Goal: Task Accomplishment & Management: Complete application form

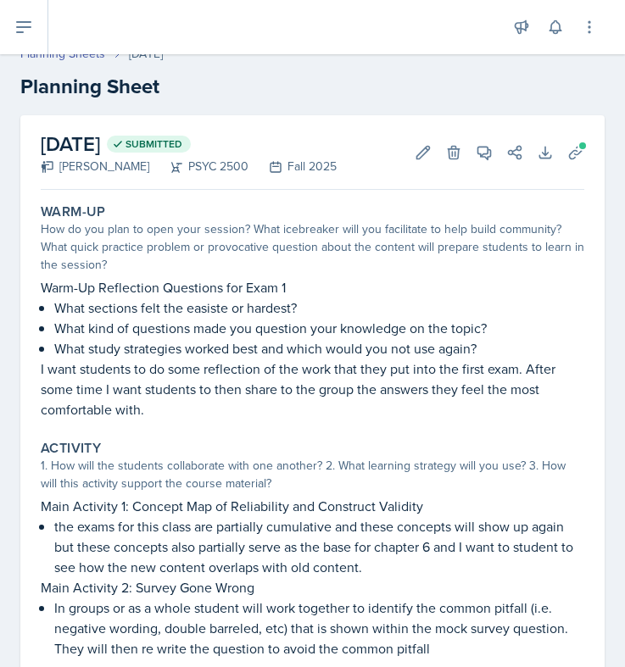
scroll to position [16, 0]
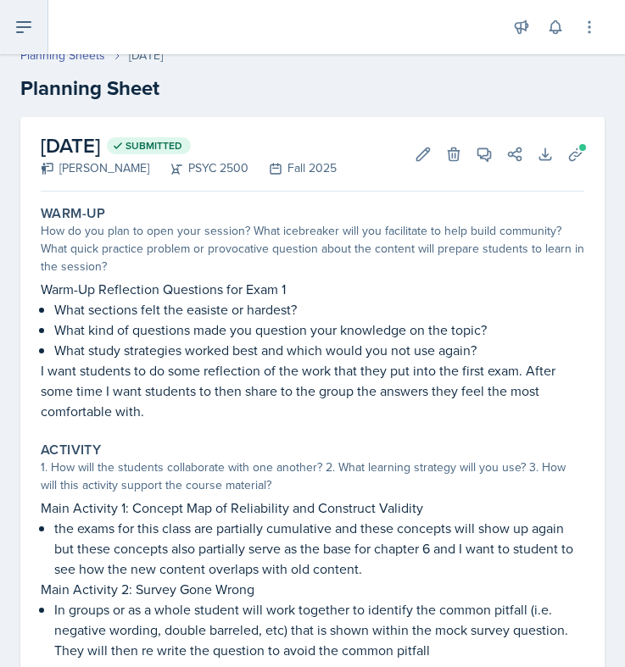
click at [20, 19] on icon at bounding box center [24, 27] width 20 height 20
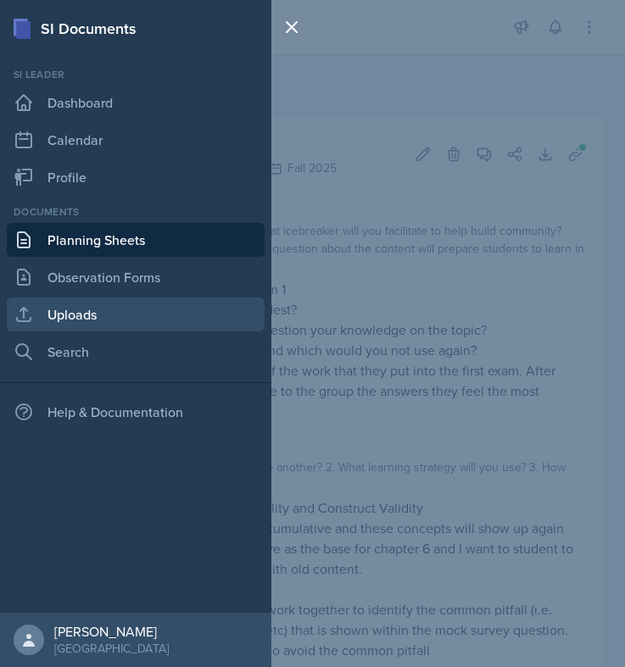
click at [56, 324] on link "Uploads" at bounding box center [136, 315] width 258 height 34
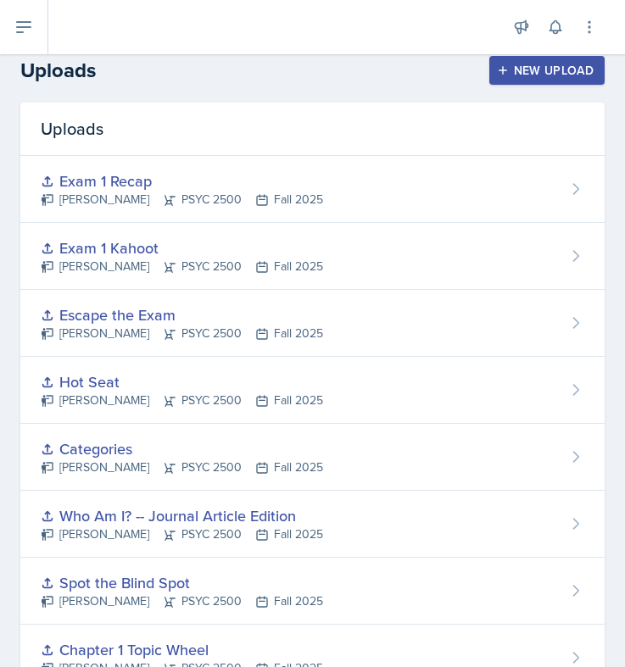
click at [530, 73] on div "New Upload" at bounding box center [547, 71] width 94 height 14
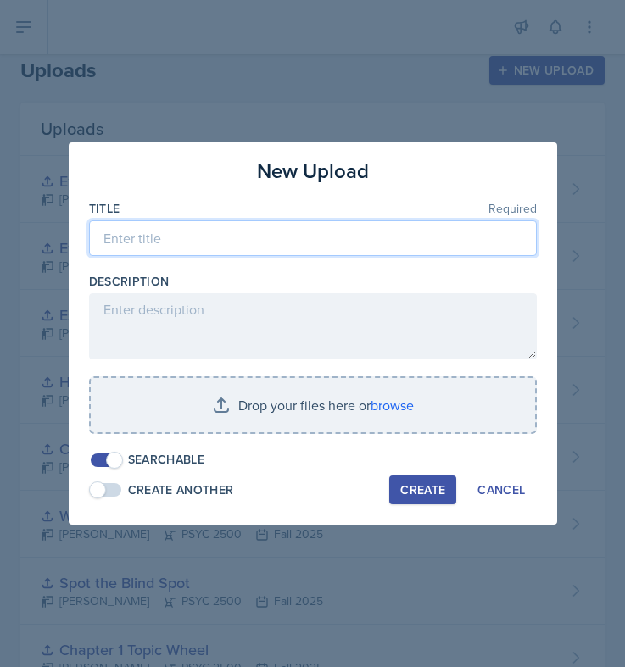
click at [356, 236] on input at bounding box center [313, 238] width 448 height 36
click at [214, 239] on input "Choose your own observational Research" at bounding box center [313, 238] width 448 height 36
click at [187, 242] on input "Choose your own Observational Research" at bounding box center [313, 238] width 448 height 36
click at [164, 240] on input "Choose your Own Observational Research" at bounding box center [313, 238] width 448 height 36
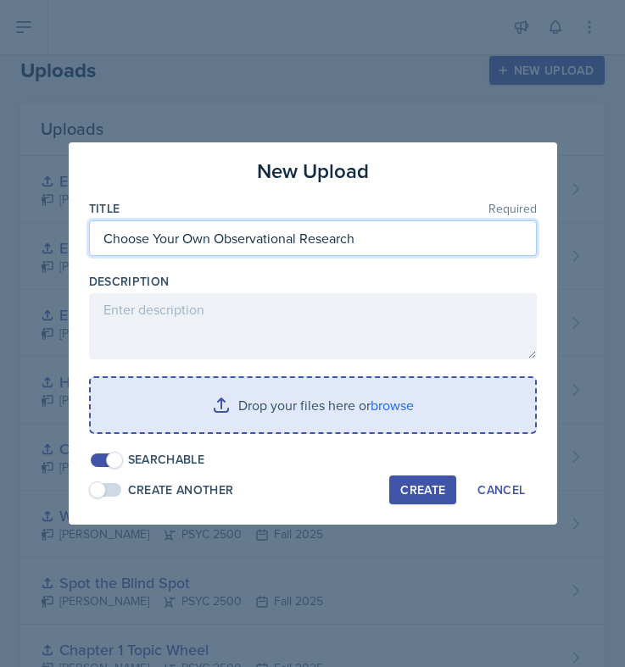
type input "Choose Your Own Observational Research"
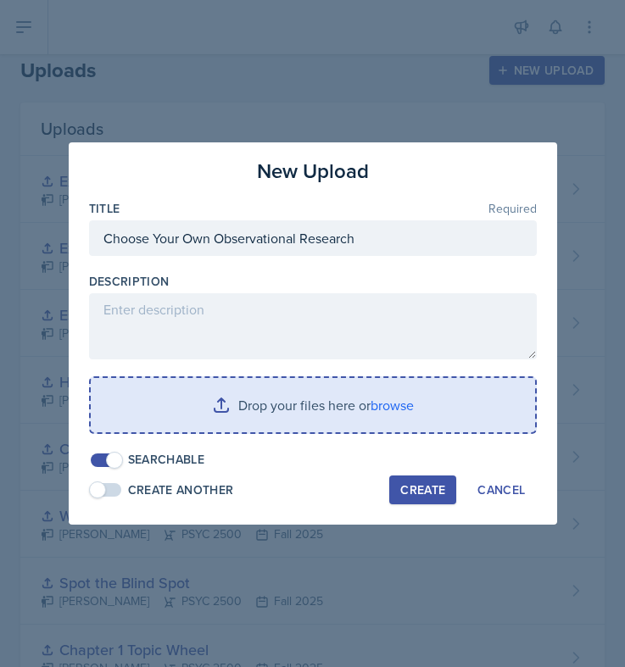
click at [266, 396] on input "file" at bounding box center [313, 405] width 444 height 54
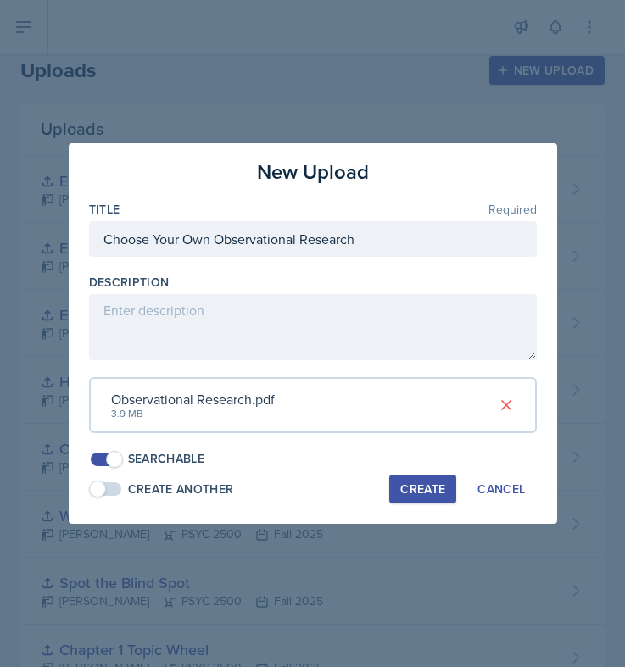
click at [416, 490] on div "Create" at bounding box center [422, 489] width 45 height 14
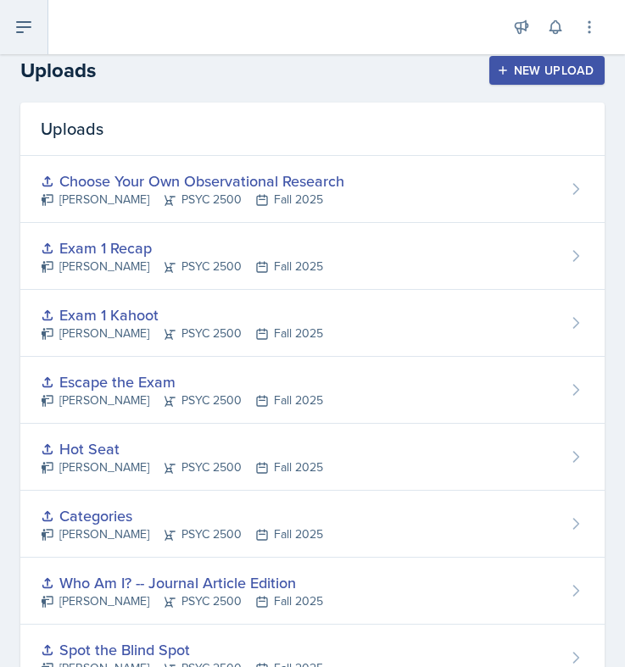
click at [24, 14] on button at bounding box center [24, 27] width 48 height 54
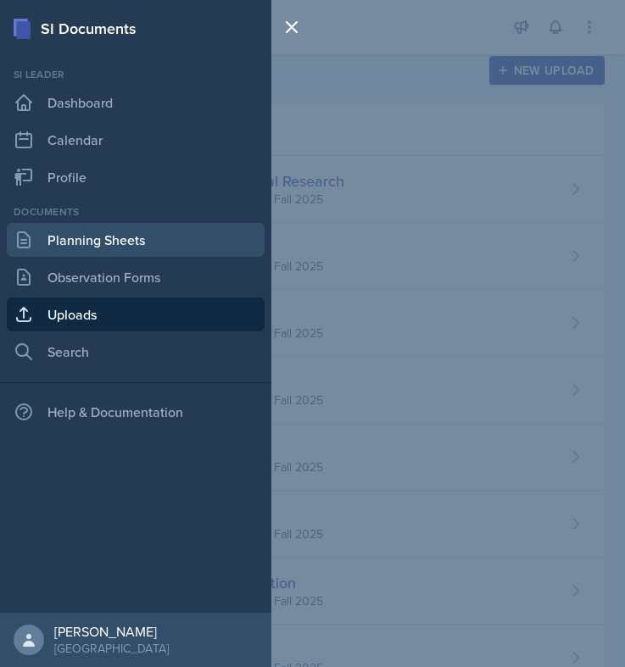
click at [86, 250] on link "Planning Sheets" at bounding box center [136, 240] width 258 height 34
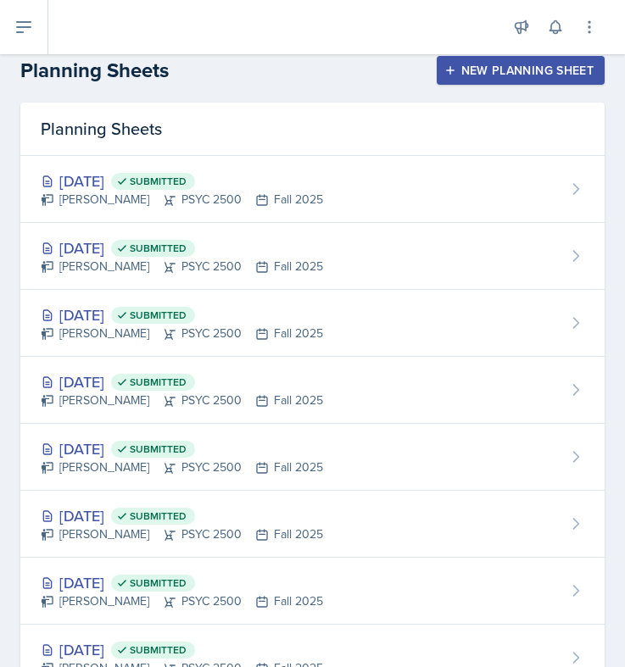
click at [501, 69] on div "New Planning Sheet" at bounding box center [521, 71] width 146 height 14
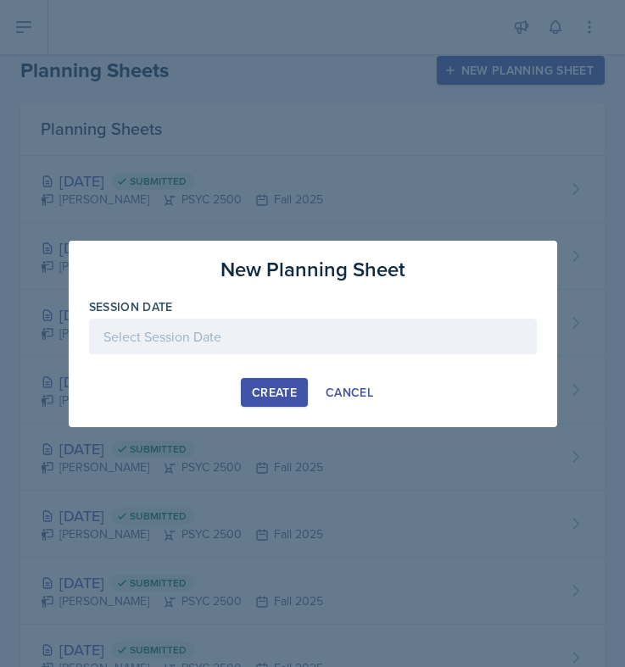
click at [252, 343] on div at bounding box center [313, 337] width 448 height 36
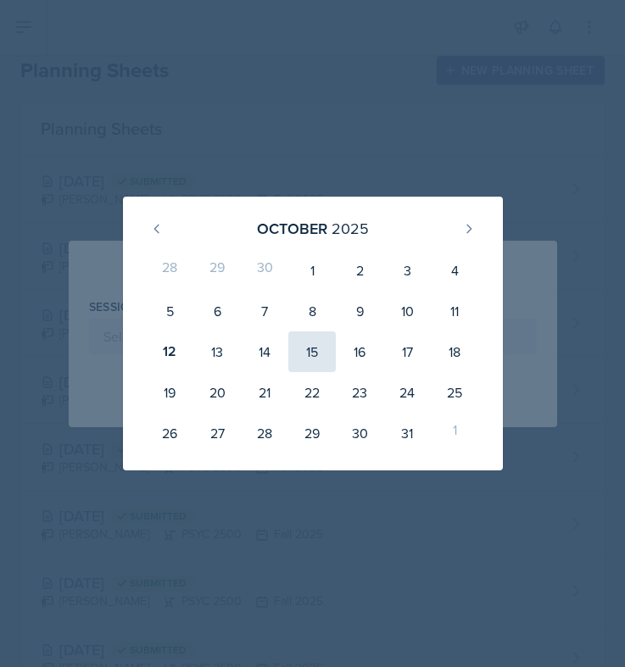
click at [326, 342] on div "15" at bounding box center [311, 351] width 47 height 41
type input "[DATE]"
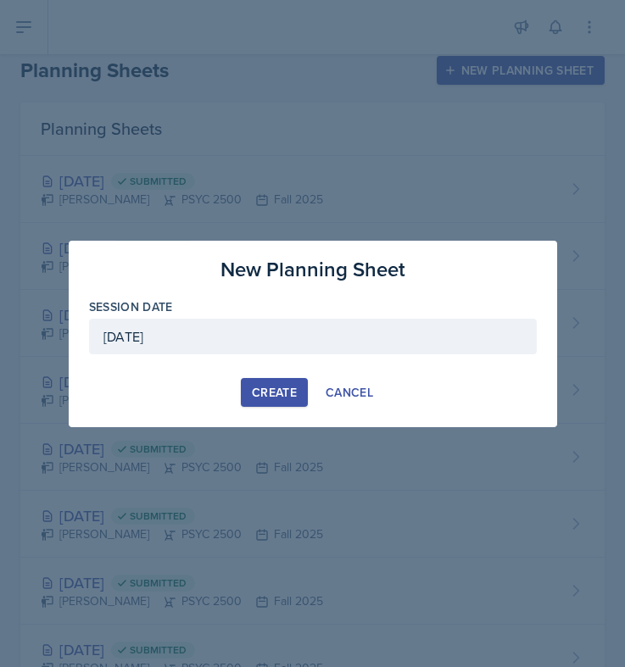
click at [261, 389] on div "Create" at bounding box center [274, 393] width 45 height 14
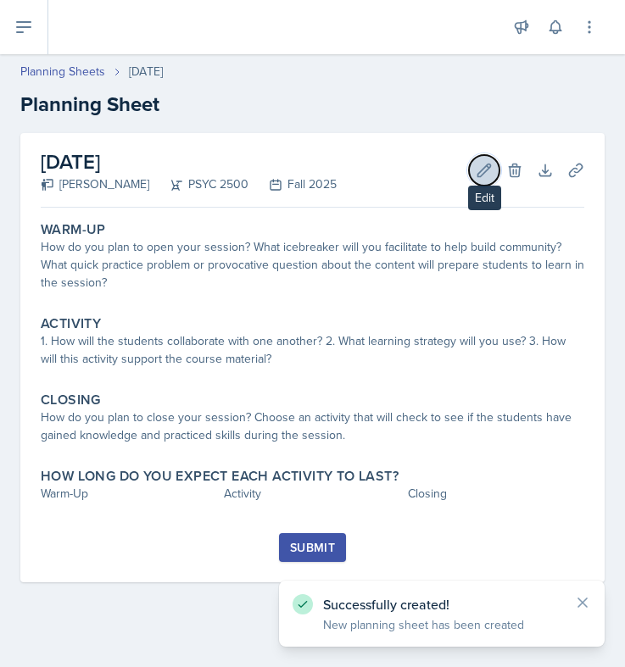
click at [476, 163] on icon at bounding box center [484, 170] width 17 height 17
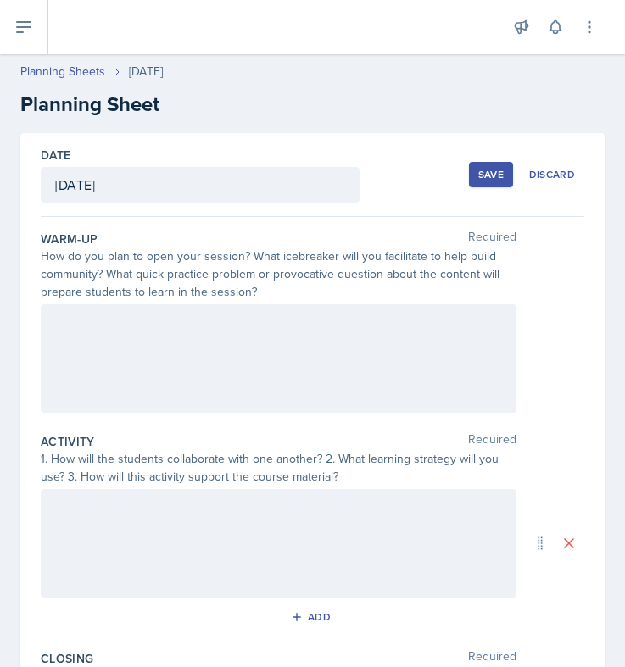
click at [303, 366] on div at bounding box center [279, 358] width 476 height 109
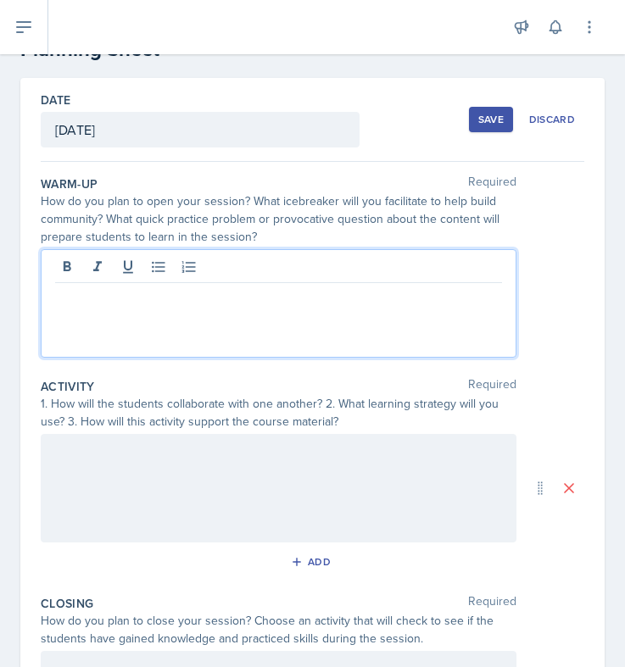
scroll to position [64, 0]
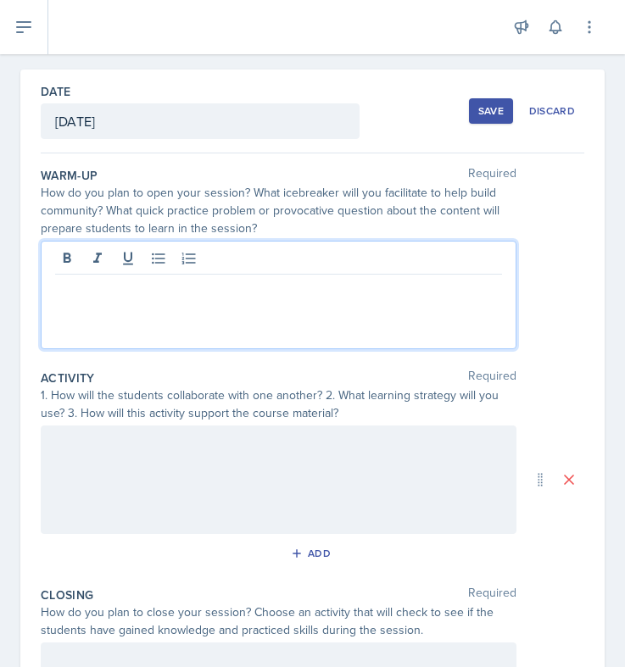
click at [225, 475] on div at bounding box center [279, 480] width 476 height 109
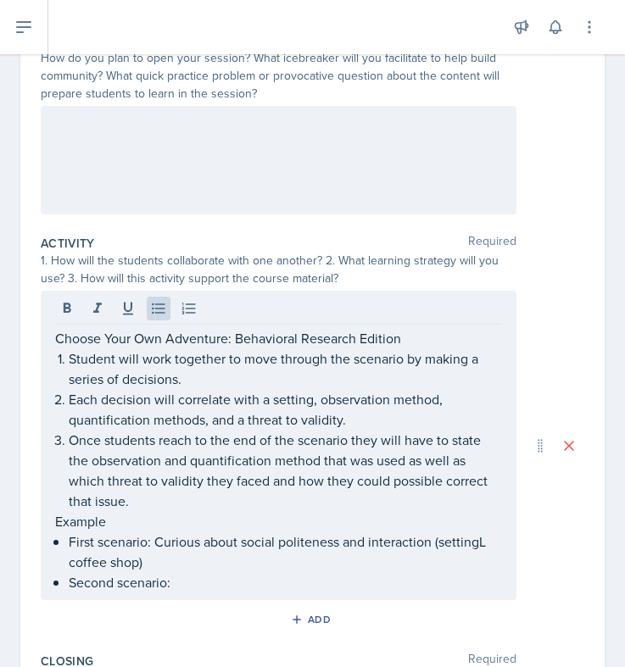
scroll to position [233, 0]
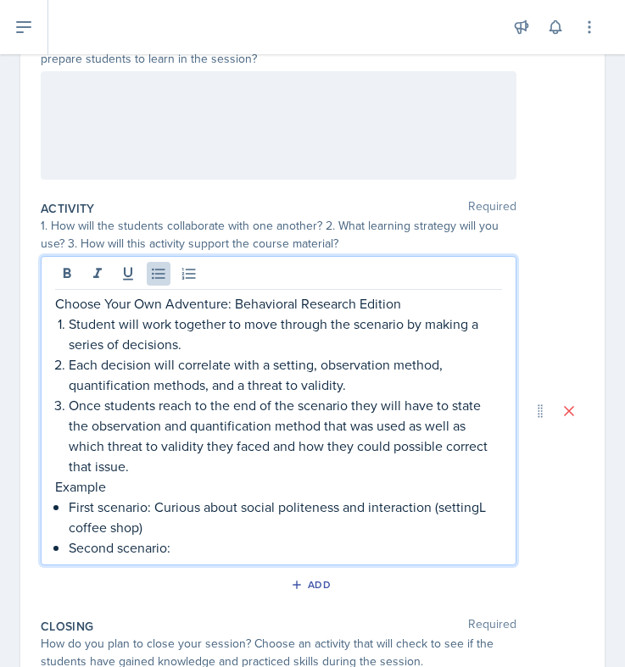
click at [191, 547] on p "Second scenario:" at bounding box center [285, 547] width 433 height 20
drag, startPoint x: 191, startPoint y: 547, endPoint x: 173, endPoint y: 543, distance: 18.1
click at [173, 543] on p "Second scenario:" at bounding box center [285, 547] width 433 height 20
click at [214, 561] on div "Choose Your Own Adventure: Behavioral Research Edition Student will work togeth…" at bounding box center [279, 410] width 476 height 309
drag, startPoint x: 194, startPoint y: 557, endPoint x: 58, endPoint y: 481, distance: 155.6
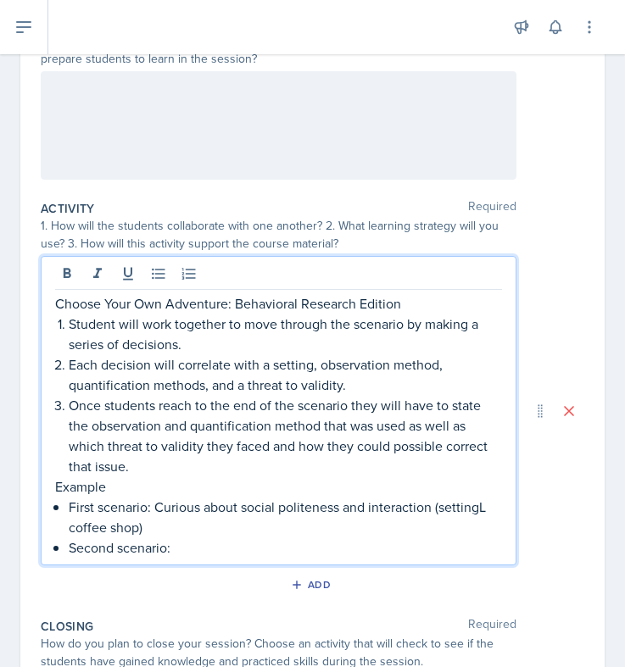
click at [58, 481] on div "Choose Your Own Adventure: Behavioral Research Edition Student will work togeth…" at bounding box center [278, 425] width 447 height 264
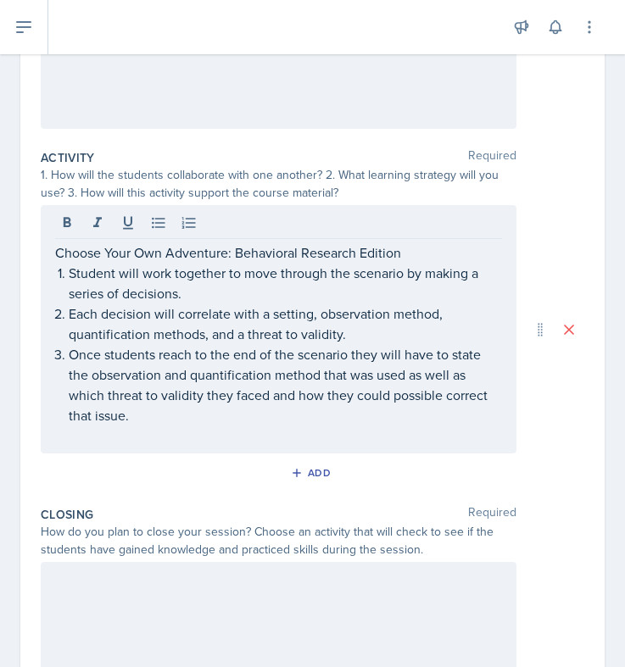
scroll to position [301, 0]
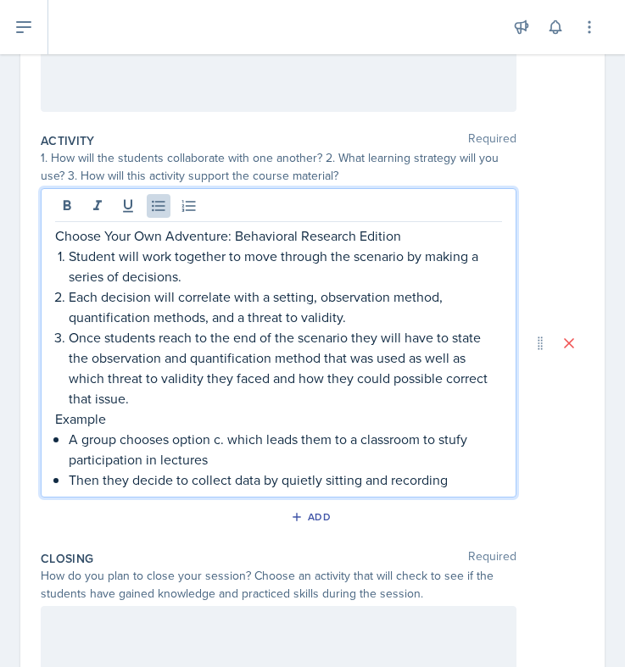
click at [459, 437] on p "A group chooses option c. which leads them to a classroom to stufy participatio…" at bounding box center [285, 449] width 433 height 41
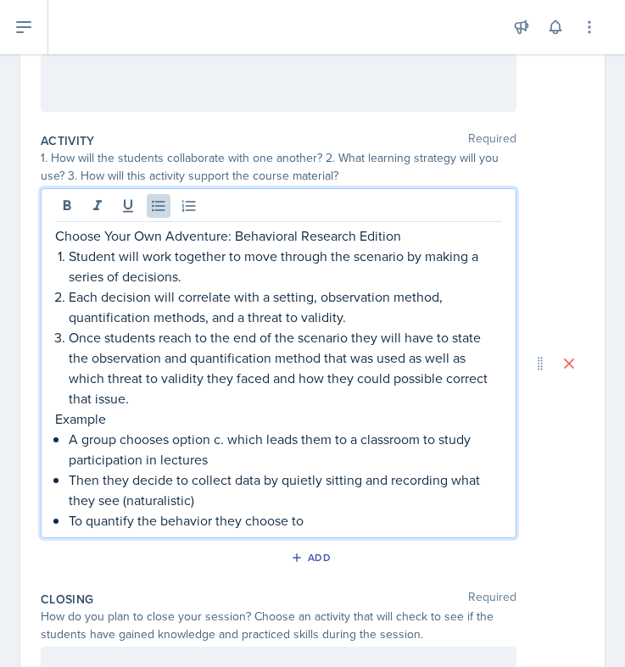
click at [176, 476] on p "Then they decide to collect data by quietly sitting and recording what they see…" at bounding box center [285, 490] width 433 height 41
click at [317, 515] on p "To quantify the behavior they choose to" at bounding box center [285, 520] width 433 height 20
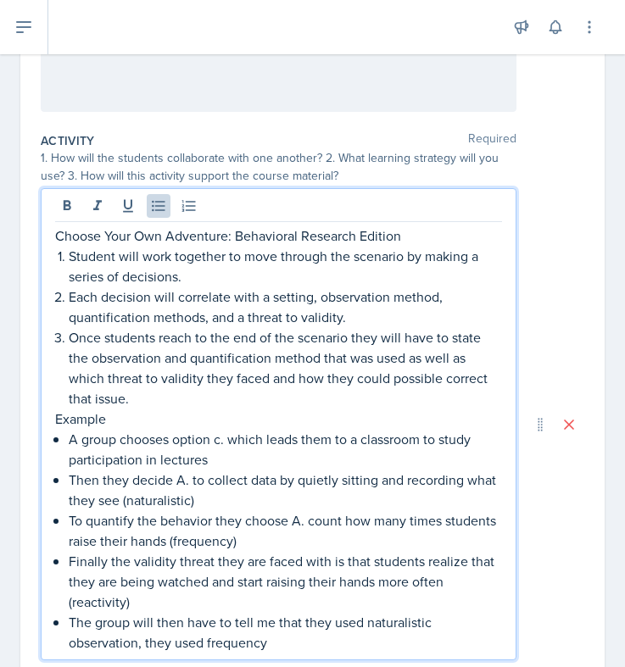
click at [206, 638] on p "The group will then have to tell me that they used naturalistic observation, th…" at bounding box center [285, 632] width 433 height 41
click at [303, 644] on p "The group will then have to tell me that they used naturalistic observation, th…" at bounding box center [285, 632] width 433 height 41
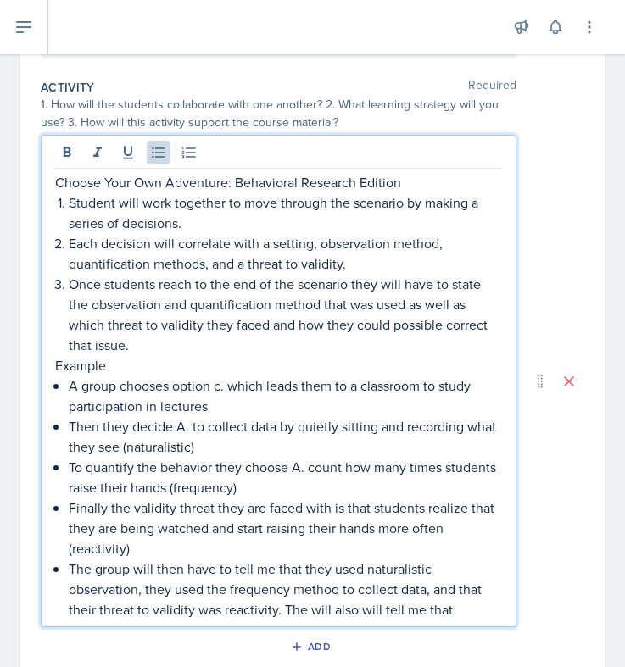
scroll to position [358, 0]
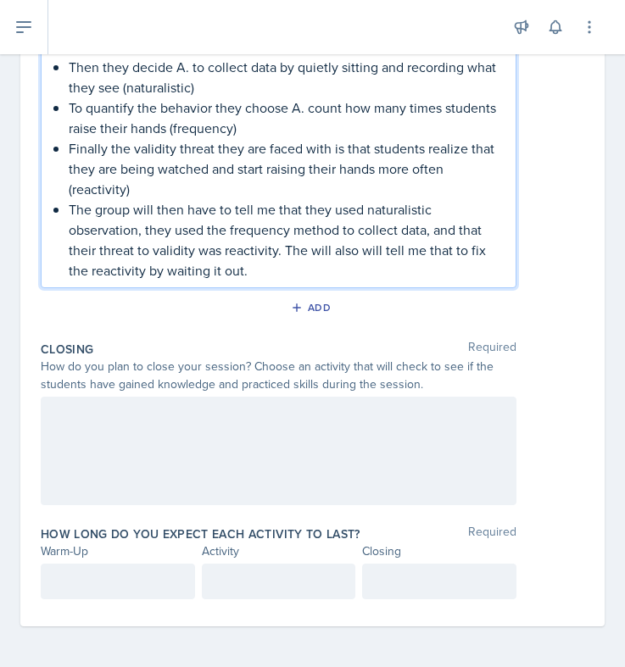
click at [218, 410] on div at bounding box center [279, 451] width 476 height 109
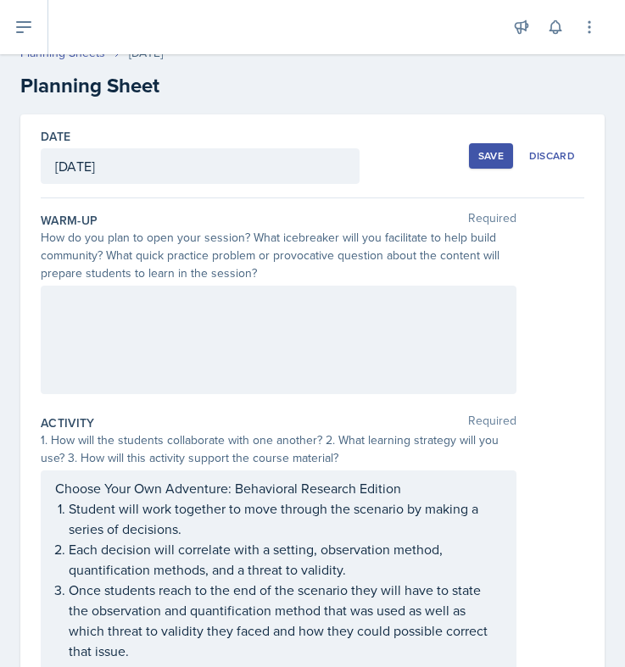
scroll to position [0, 0]
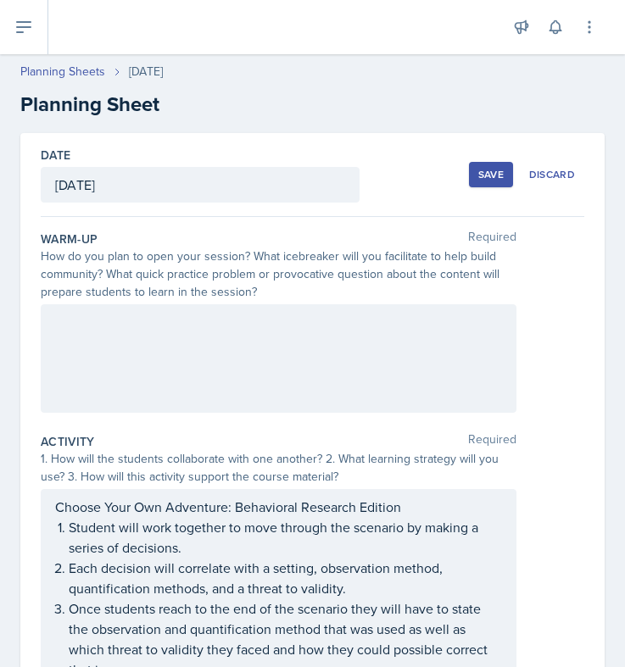
click at [296, 362] on div at bounding box center [279, 358] width 476 height 109
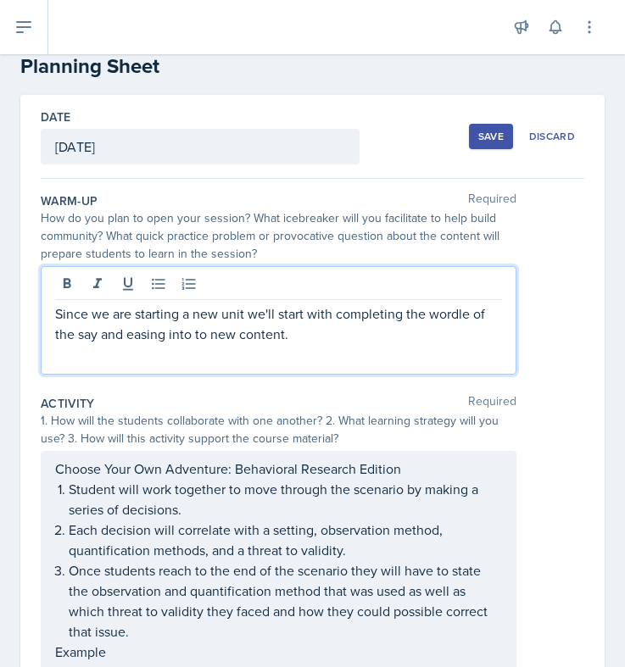
scroll to position [14, 0]
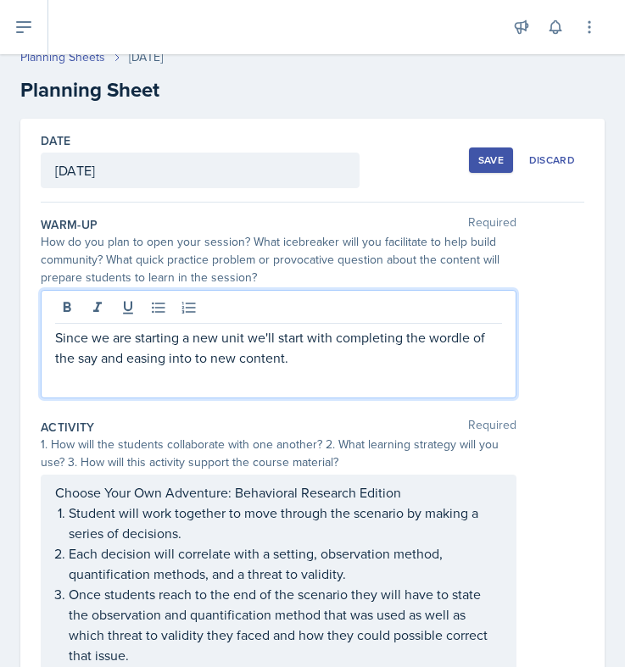
click at [419, 338] on p "Since we are starting a new unit we'll start with completing the wordle of the …" at bounding box center [278, 347] width 447 height 41
click at [358, 358] on p "Since we are starting a new unit we'll start with completing a wordle of the sa…" at bounding box center [278, 347] width 447 height 41
click at [134, 391] on div "Since we are starting a new unit we'll start with completing a wordle of the sa…" at bounding box center [279, 344] width 476 height 109
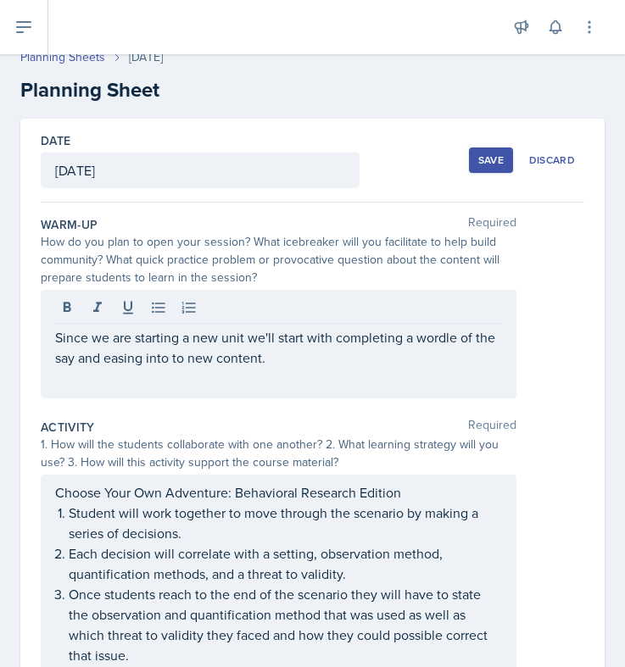
click at [125, 386] on div "Since we are starting a new unit we'll start with completing a wordle of the sa…" at bounding box center [279, 344] width 476 height 109
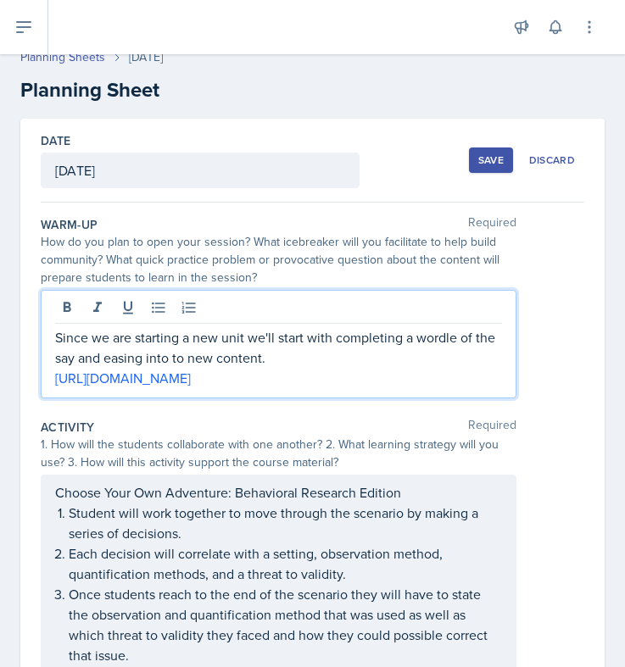
click at [327, 365] on p "Since we are starting a new unit we'll start with completing a wordle of the sa…" at bounding box center [278, 347] width 447 height 41
click at [353, 353] on p "Since we are starting a new unit we'll start with completing a wordle of the sa…" at bounding box center [278, 347] width 447 height 41
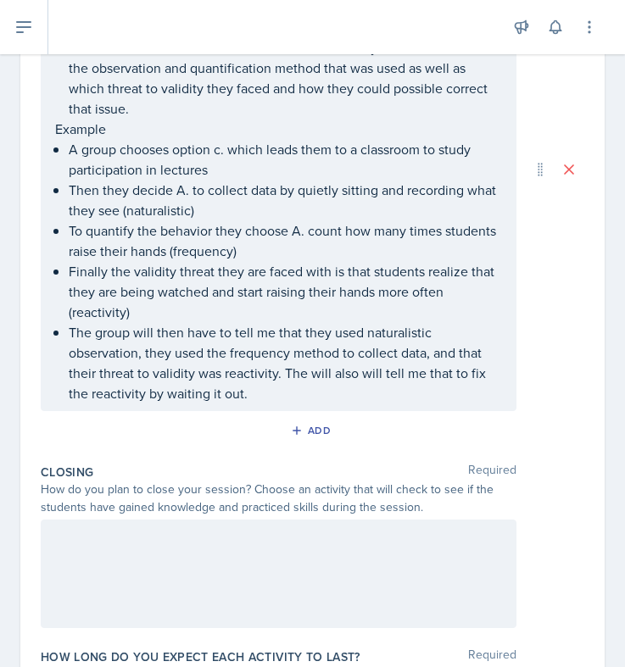
scroll to position [722, 0]
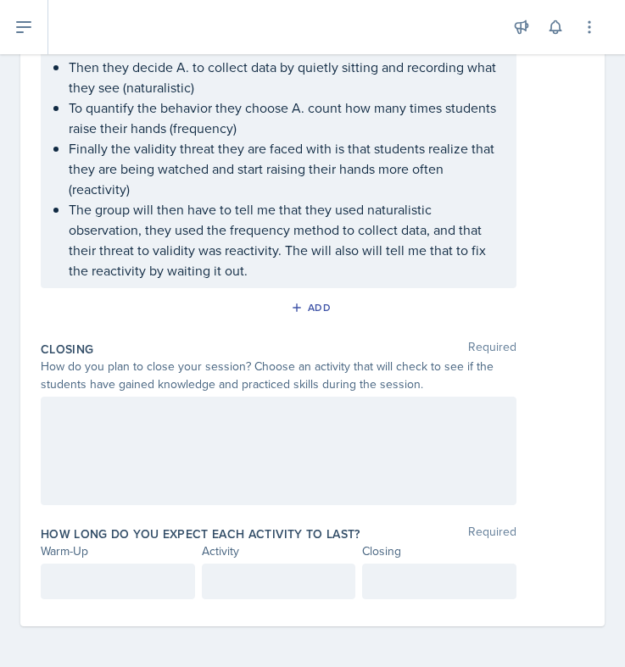
click at [170, 442] on div at bounding box center [279, 451] width 476 height 109
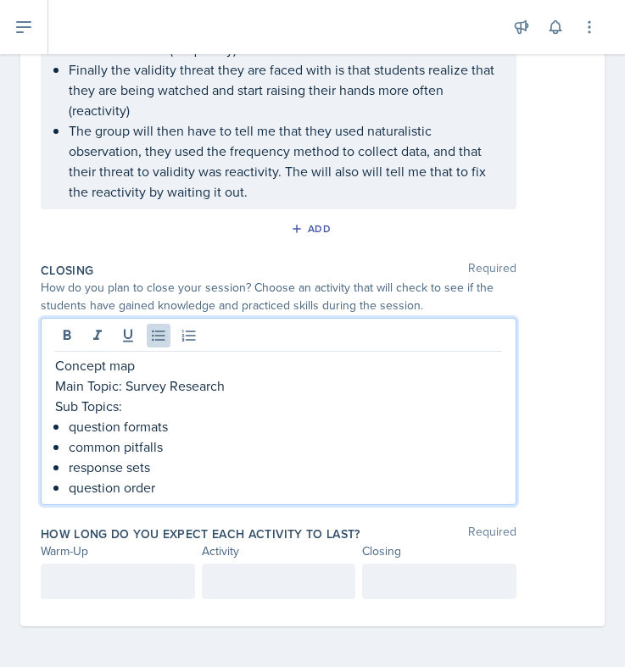
click at [134, 585] on p at bounding box center [117, 581] width 125 height 20
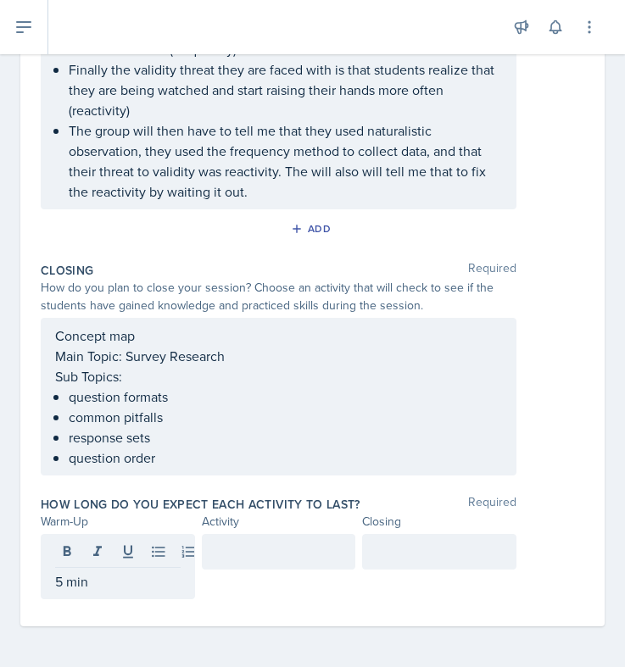
click at [242, 570] on div at bounding box center [279, 552] width 154 height 36
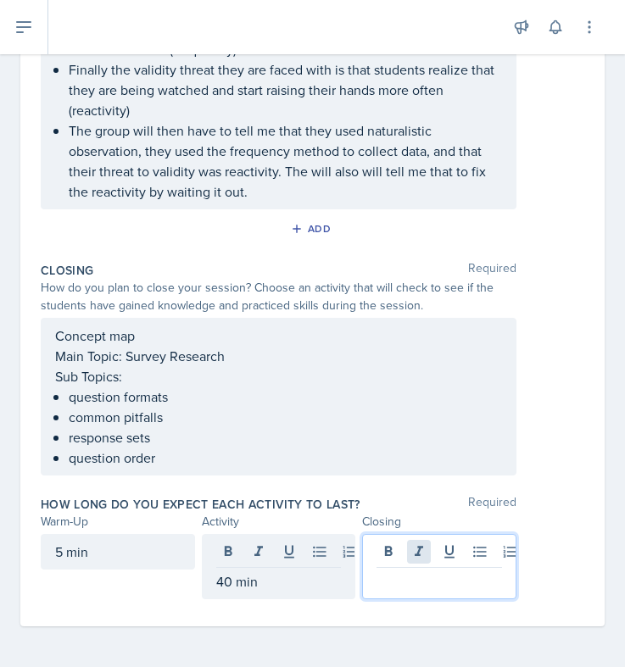
click at [414, 554] on div at bounding box center [439, 566] width 154 height 65
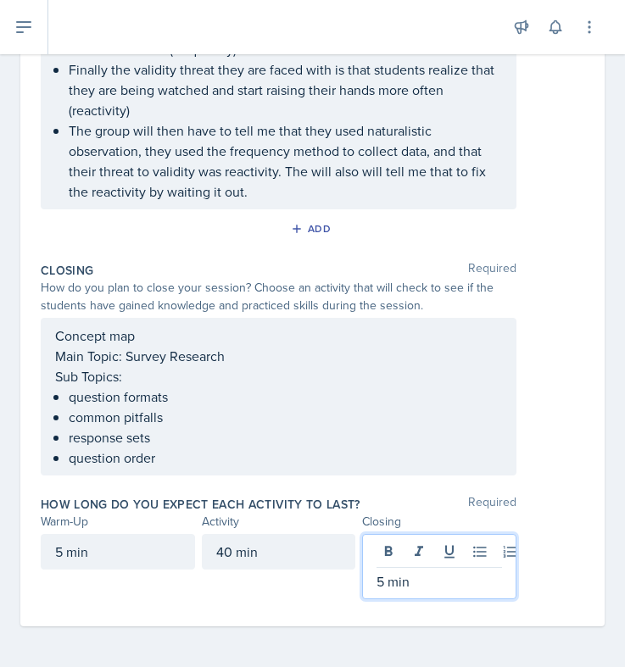
click at [608, 442] on div "Date [DATE] [DATE] 28 29 30 1 2 3 4 5 6 7 8 9 10 11 12 13 14 15 16 17 18 19 20 …" at bounding box center [312, 18] width 625 height 1297
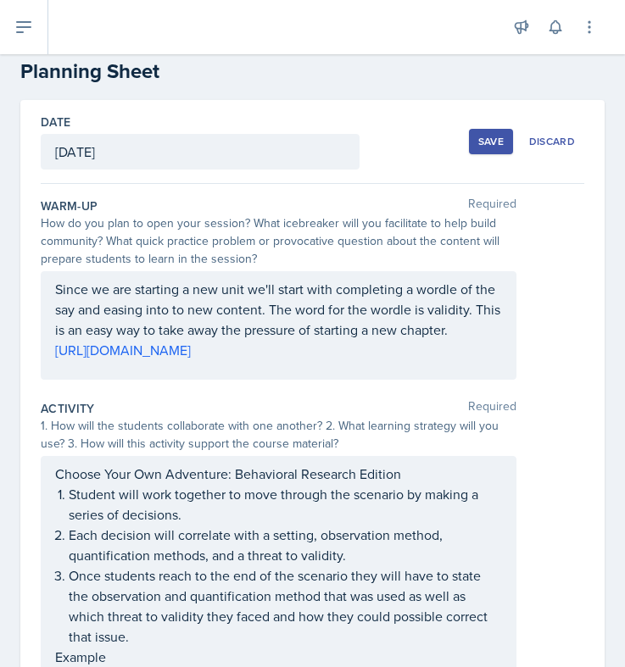
scroll to position [0, 0]
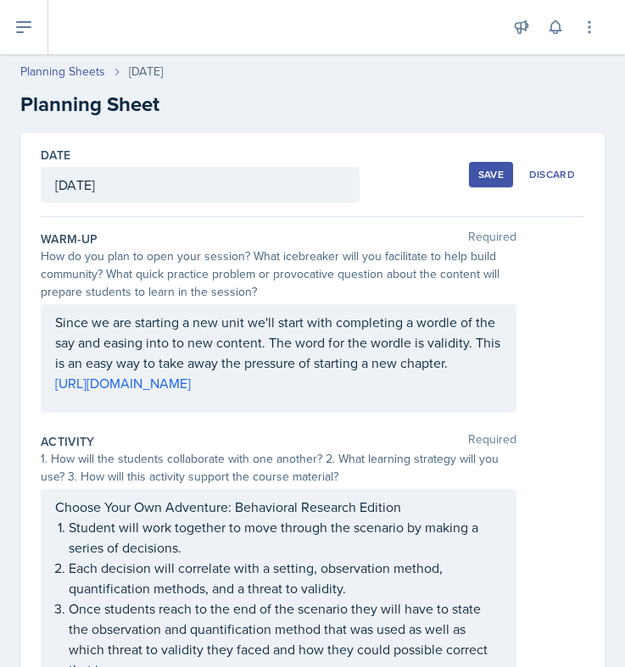
click at [487, 175] on div "Save" at bounding box center [490, 175] width 25 height 14
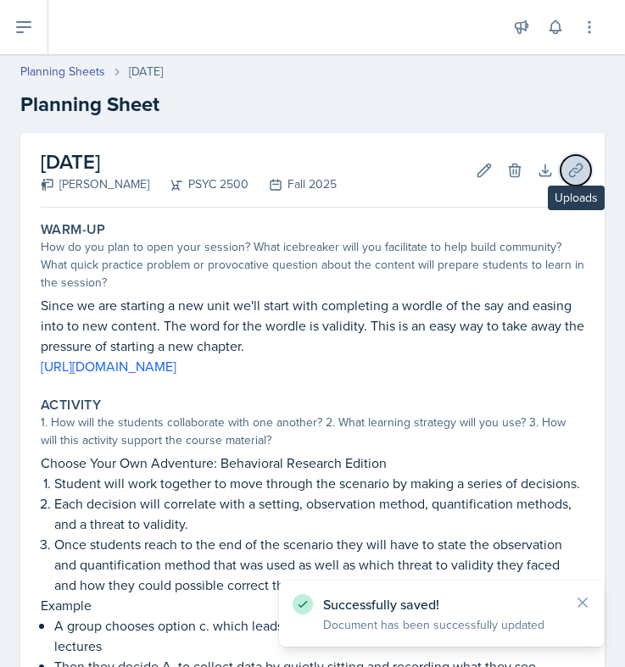
click at [567, 173] on icon at bounding box center [575, 170] width 17 height 17
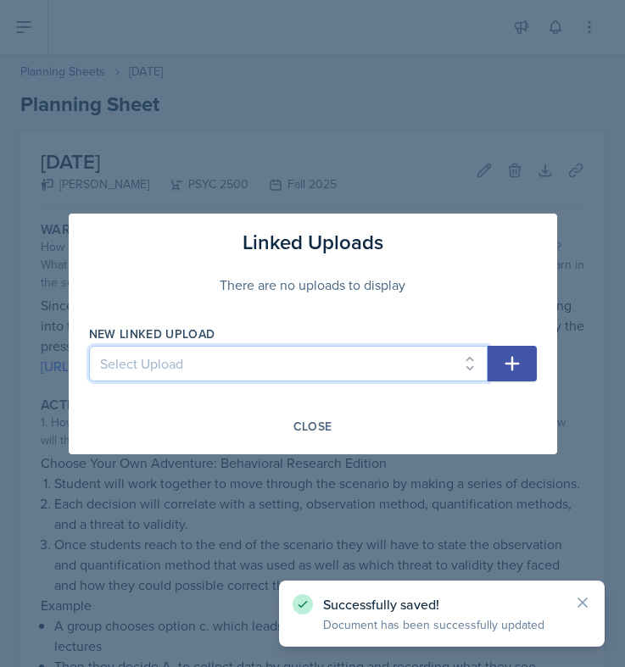
click at [438, 359] on select "Select Upload Chapter 1 Jeopardy & Dice-Breaker [PERSON_NAME] Norms Tic-Tac-Toe…" at bounding box center [288, 364] width 398 height 36
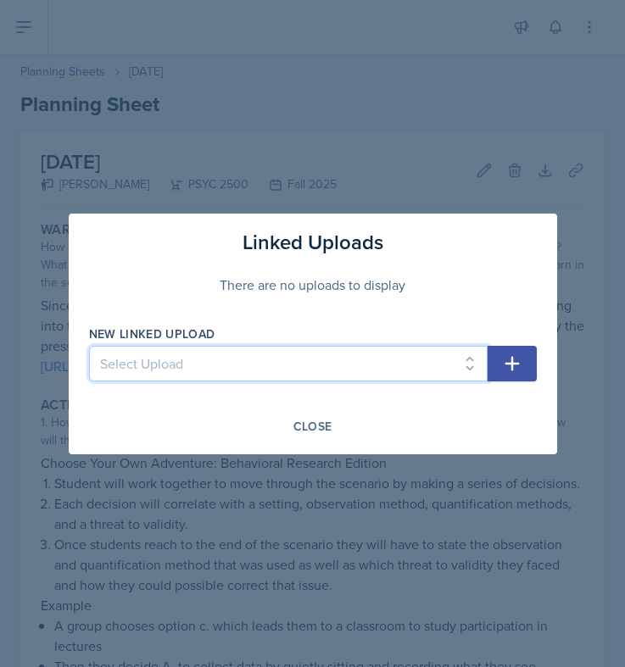
select select "fe4352a2-451b-47f8-a0df-190bc371b528"
click at [89, 346] on select "Select Upload Chapter 1 Jeopardy & Dice-Breaker [PERSON_NAME] Norms Tic-Tac-Toe…" at bounding box center [288, 364] width 398 height 36
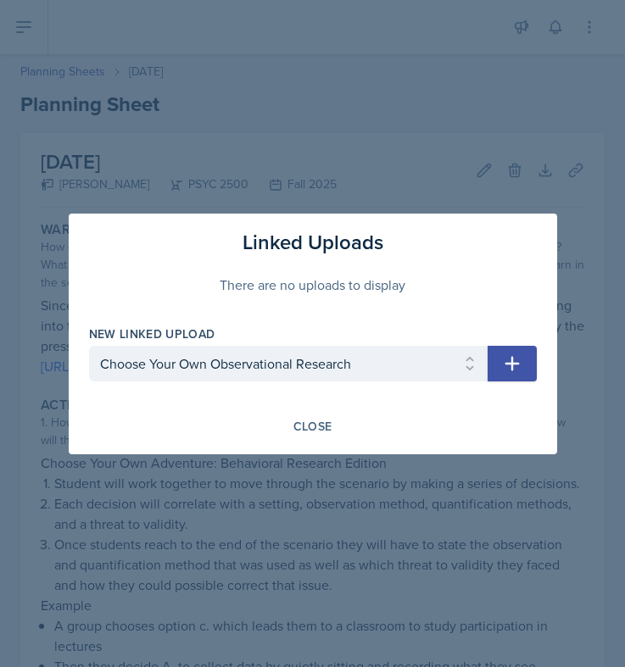
click at [509, 359] on icon "button" at bounding box center [512, 363] width 20 height 20
select select
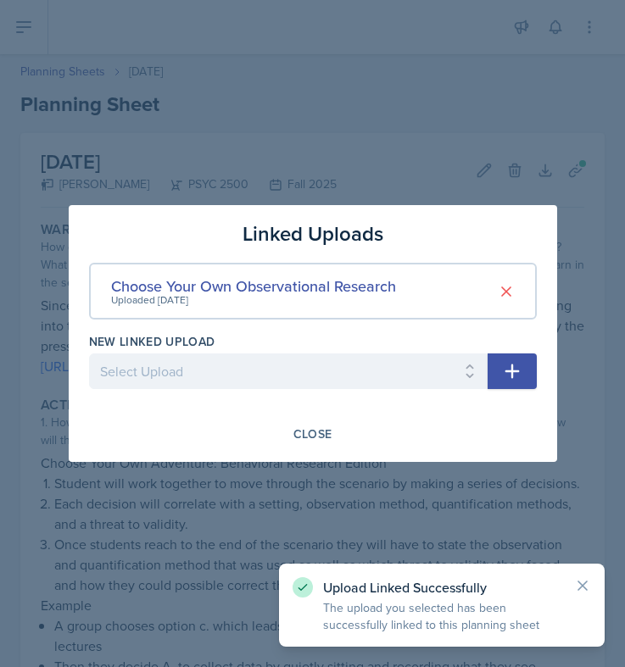
click at [364, 509] on div at bounding box center [312, 333] width 625 height 667
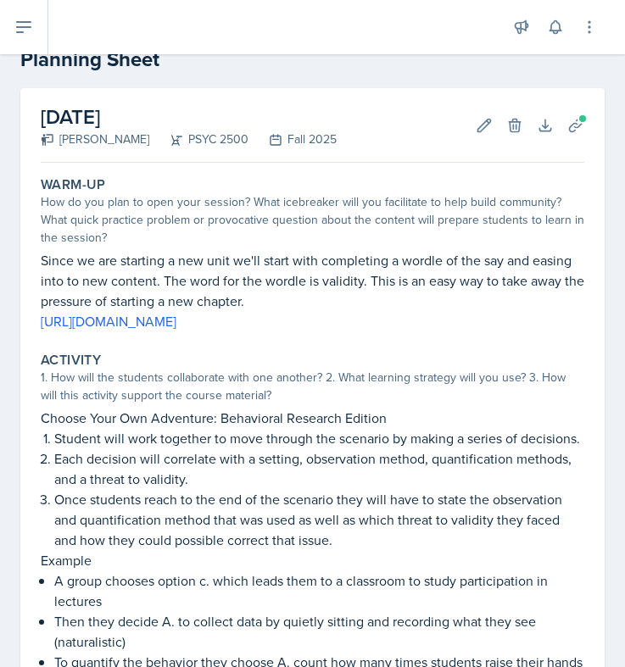
scroll to position [607, 0]
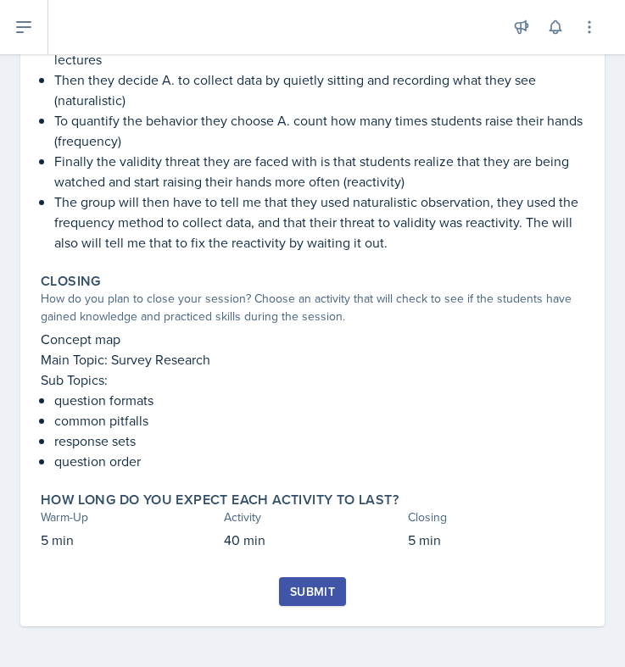
click at [300, 589] on div "Submit" at bounding box center [312, 592] width 45 height 14
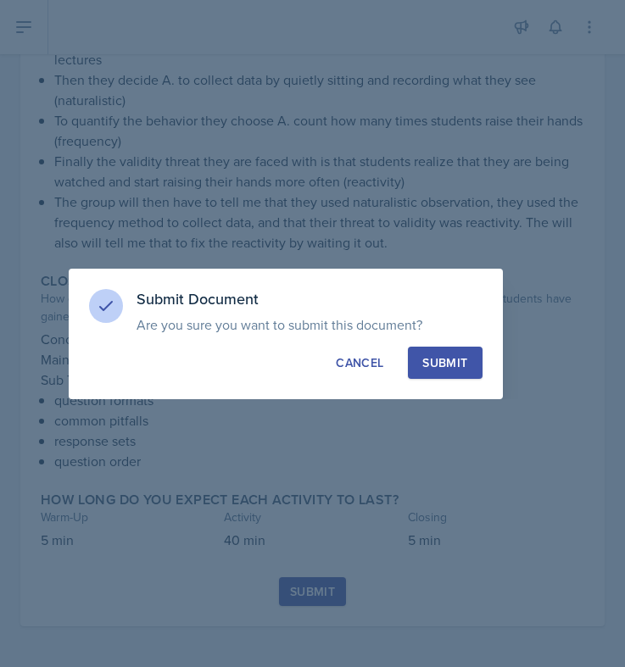
click at [450, 364] on div "Submit" at bounding box center [444, 362] width 45 height 17
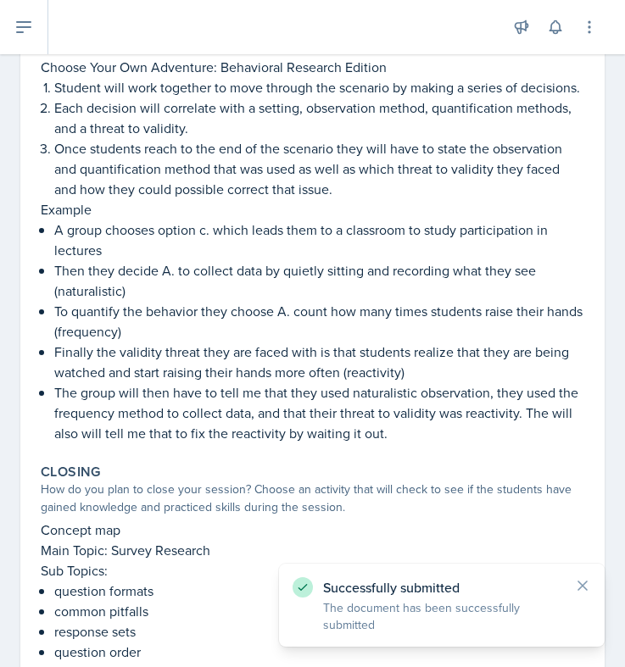
scroll to position [0, 0]
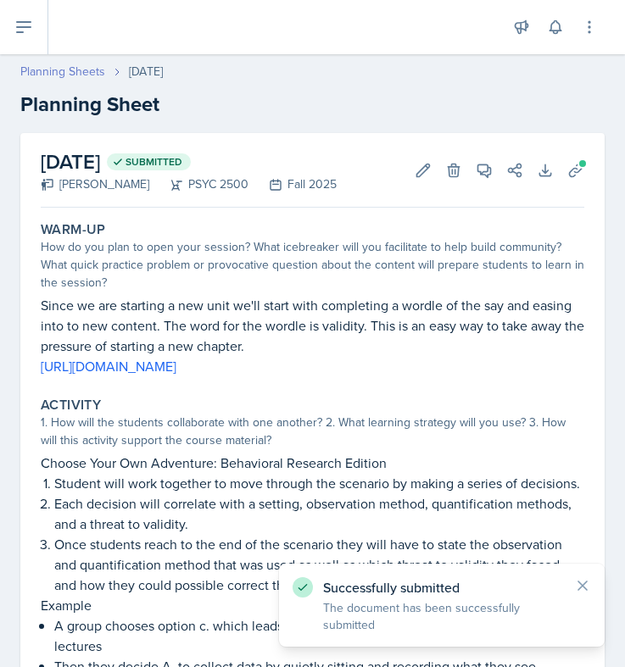
click at [80, 74] on link "Planning Sheets" at bounding box center [62, 72] width 85 height 18
